Goal: Task Accomplishment & Management: Complete application form

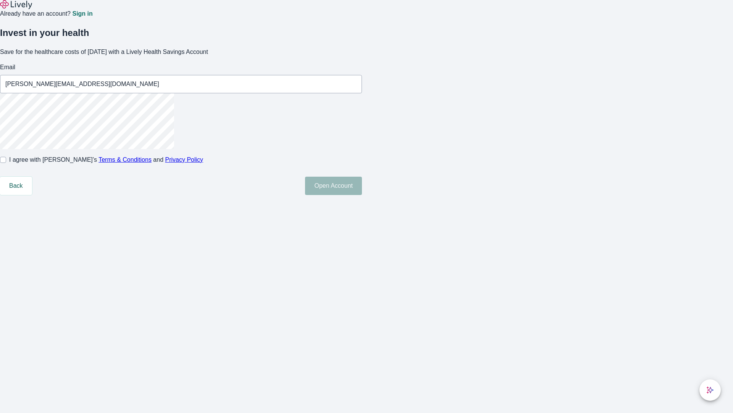
click at [6, 163] on input "I agree with Lively’s Terms & Conditions and Privacy Policy" at bounding box center [3, 160] width 6 height 6
checkbox input "true"
click at [362, 195] on button "Open Account" at bounding box center [333, 185] width 57 height 18
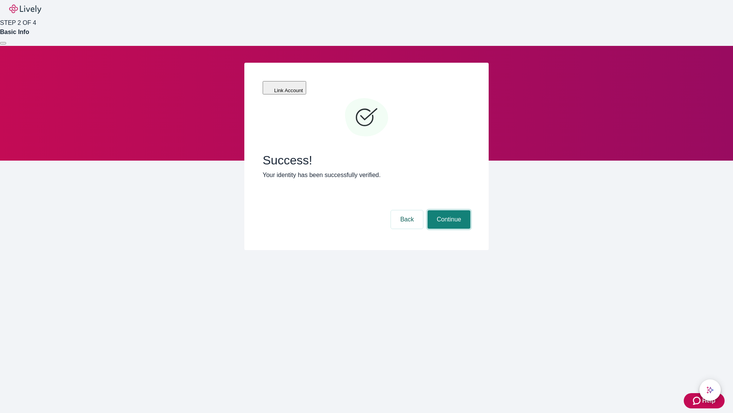
click at [448, 210] on button "Continue" at bounding box center [449, 219] width 43 height 18
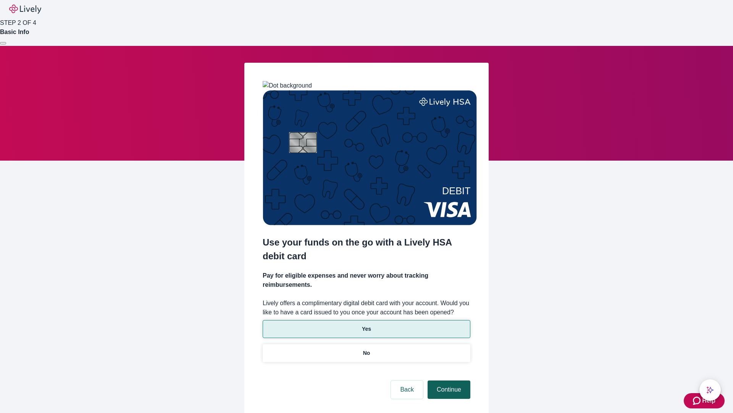
click at [366, 325] on p "Yes" at bounding box center [366, 329] width 9 height 8
click at [448, 380] on button "Continue" at bounding box center [449, 389] width 43 height 18
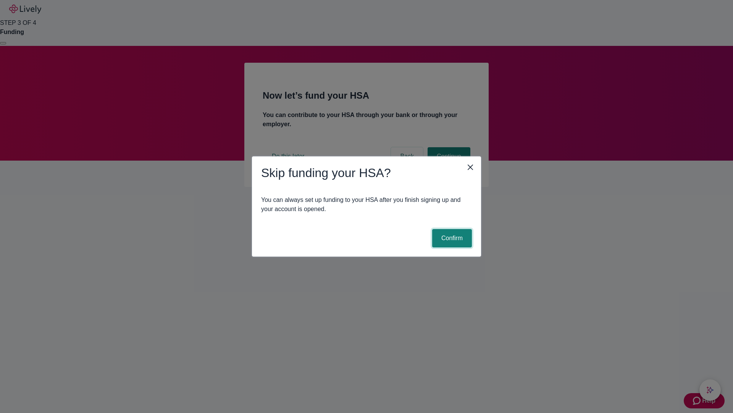
click at [451, 238] on button "Confirm" at bounding box center [452, 238] width 40 height 18
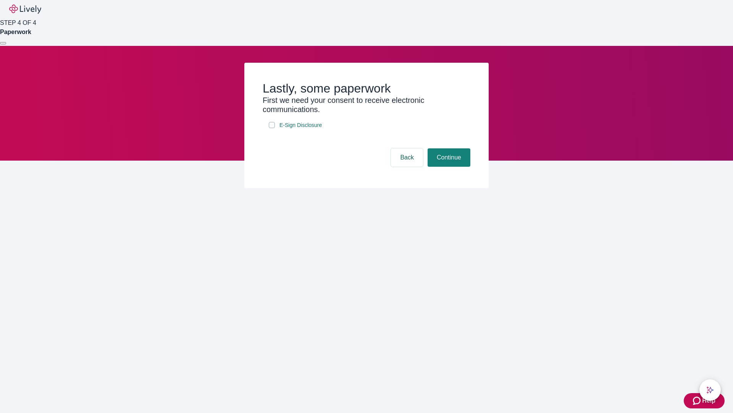
click at [272, 128] on input "E-Sign Disclosure" at bounding box center [272, 125] width 6 height 6
checkbox input "true"
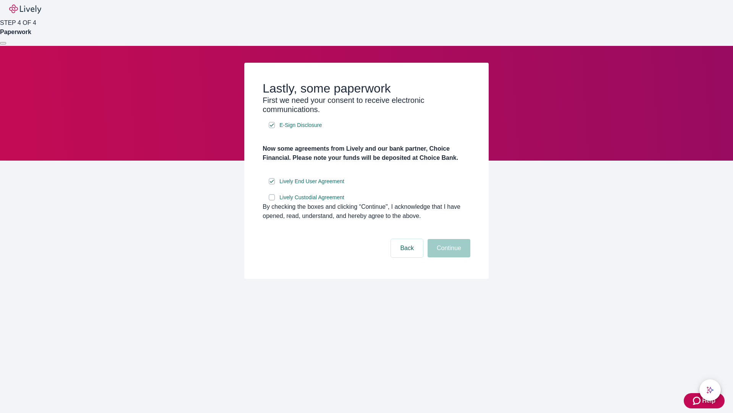
click at [272, 200] on input "Lively Custodial Agreement" at bounding box center [272, 197] width 6 height 6
checkbox input "true"
click at [448, 257] on button "Continue" at bounding box center [449, 248] width 43 height 18
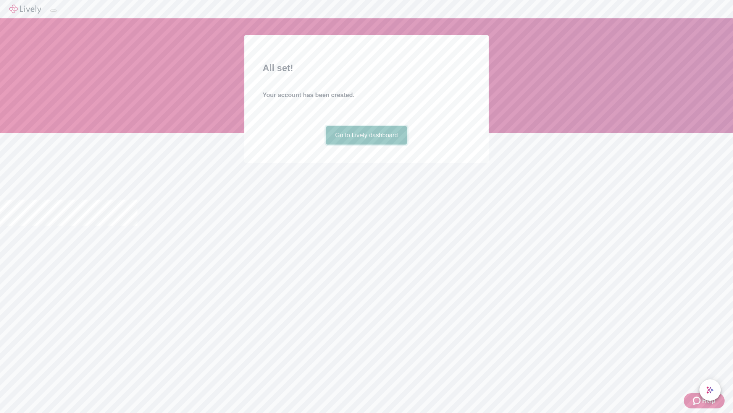
click at [366, 144] on link "Go to Lively dashboard" at bounding box center [366, 135] width 81 height 18
